Goal: Find specific fact

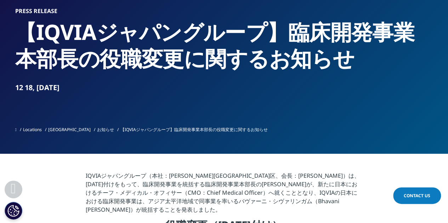
scroll to position [50, 0]
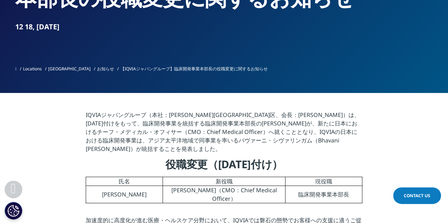
scroll to position [190, 0]
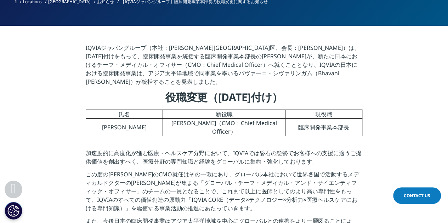
click at [107, 64] on p "IQVIAジャパングループ（本社：[PERSON_NAME][GEOGRAPHIC_DATA]区、会長：[PERSON_NAME]）は、[DATE]付けをもっ…" at bounding box center [224, 67] width 276 height 47
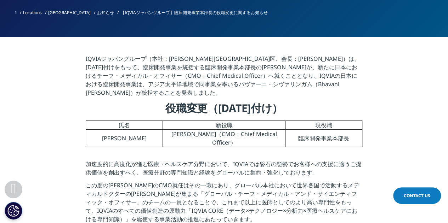
scroll to position [179, 0]
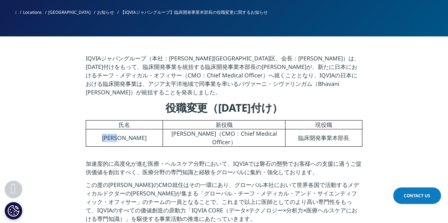
drag, startPoint x: 109, startPoint y: 130, endPoint x: 149, endPoint y: 130, distance: 39.6
click at [149, 130] on td "[PERSON_NAME]" at bounding box center [124, 138] width 77 height 17
copy td "[PERSON_NAME]"
drag, startPoint x: 165, startPoint y: 125, endPoint x: 256, endPoint y: 134, distance: 91.8
click at [256, 134] on td "[PERSON_NAME]（CMO：Chief Medical Officer）" at bounding box center [223, 138] width 123 height 17
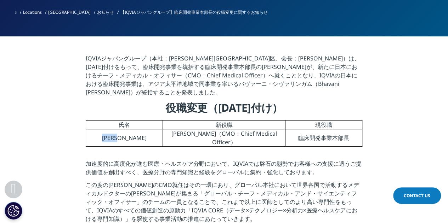
copy td "[PERSON_NAME]（CMO：Chief Medical Officer）"
